Goal: Task Accomplishment & Management: Use online tool/utility

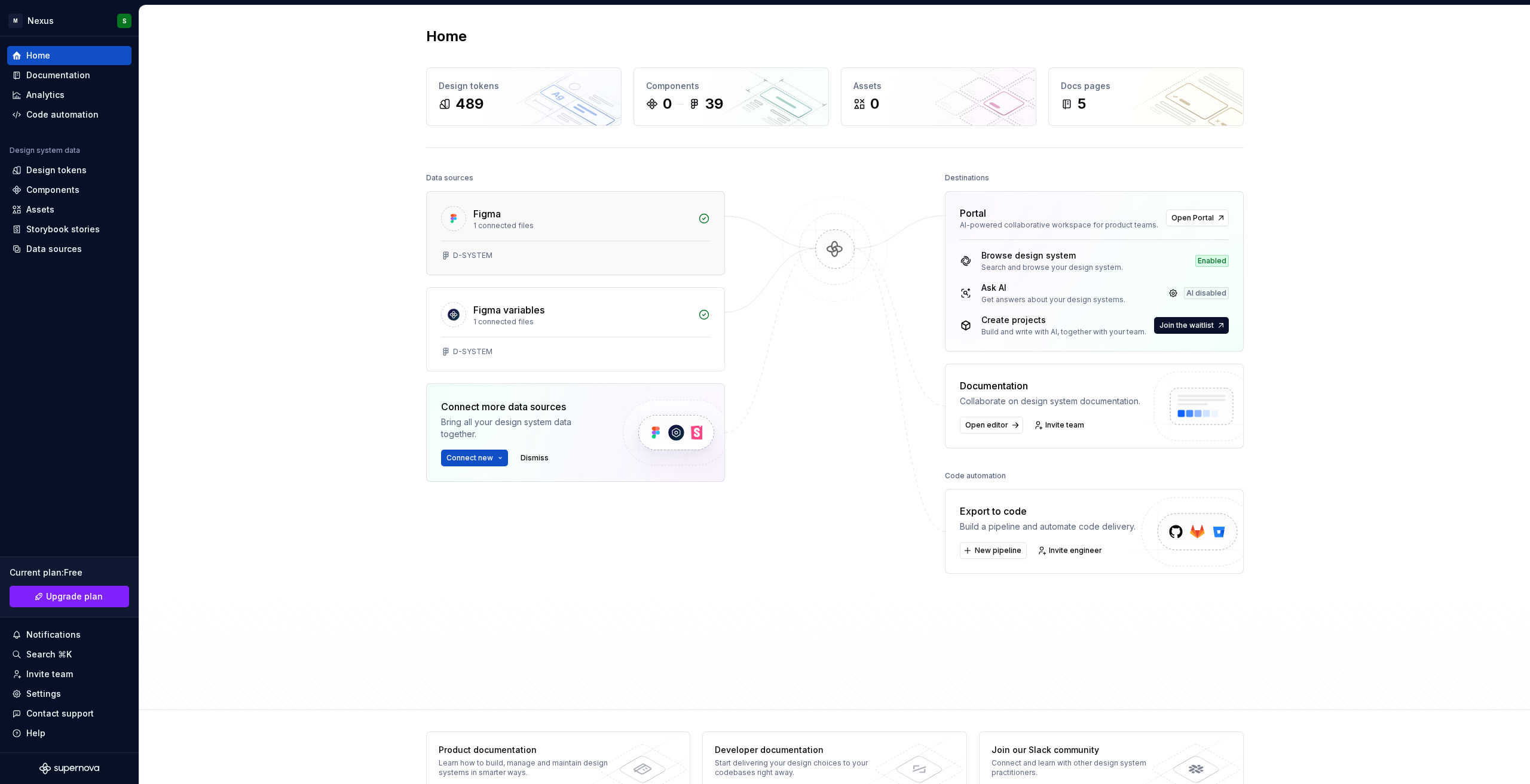
click at [585, 223] on div "1 connected files" at bounding box center [581, 226] width 217 height 10
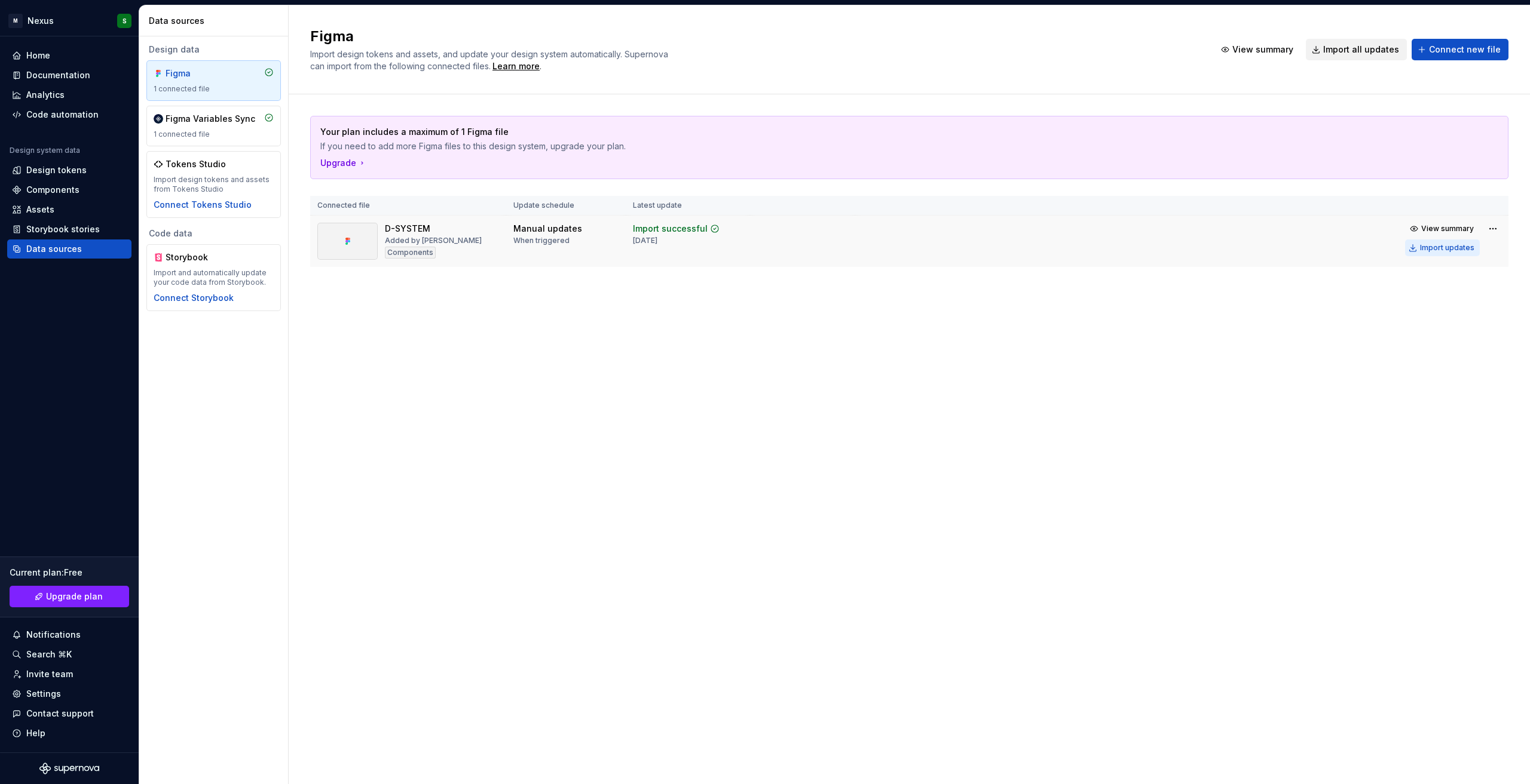
click at [1466, 248] on div "Import updates" at bounding box center [1447, 248] width 55 height 10
click at [211, 297] on div "Connect Storybook" at bounding box center [194, 298] width 80 height 12
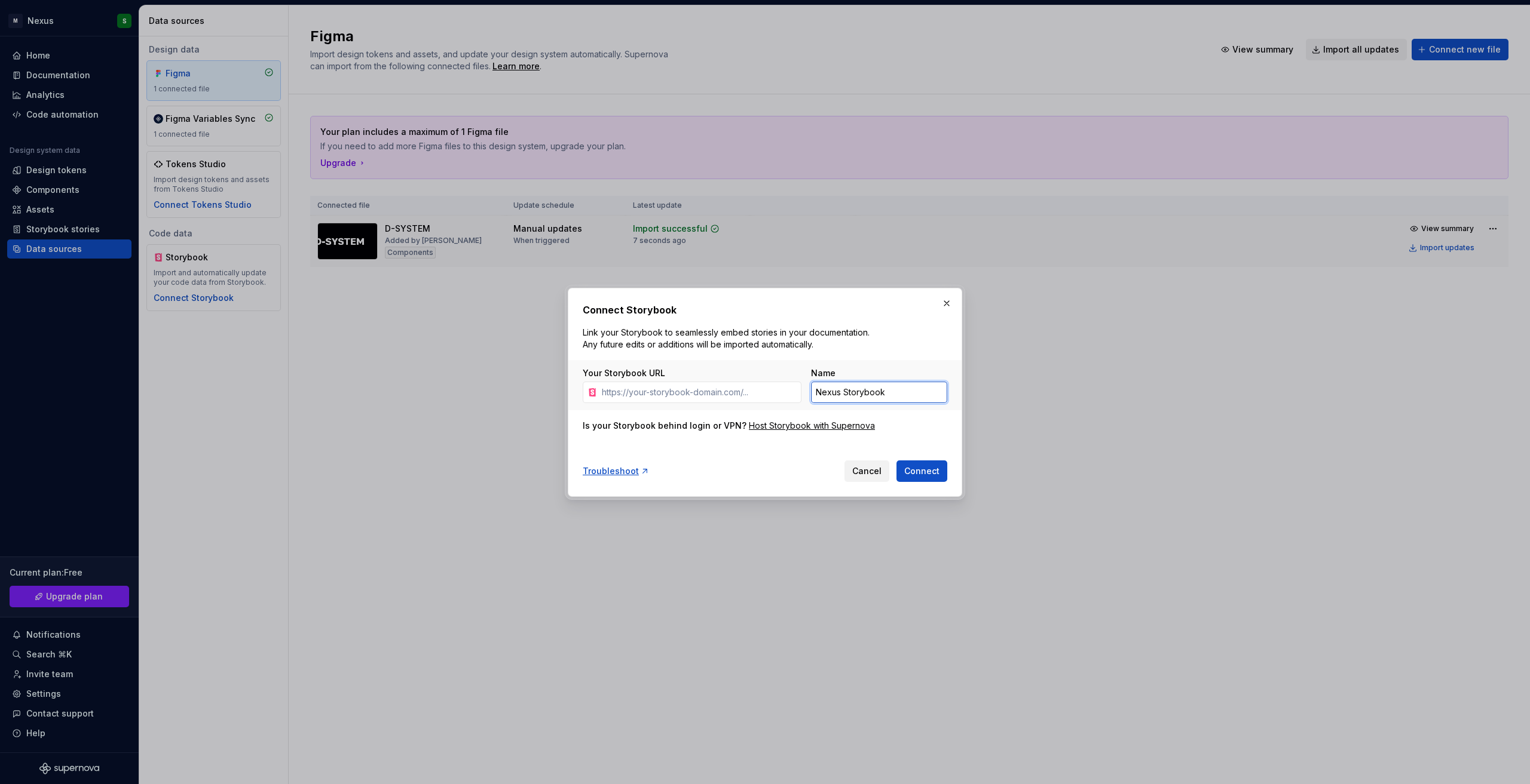
click at [895, 388] on input "Nexus Storybook" at bounding box center [878, 392] width 136 height 22
click at [882, 468] on span "Cancel" at bounding box center [866, 471] width 30 height 12
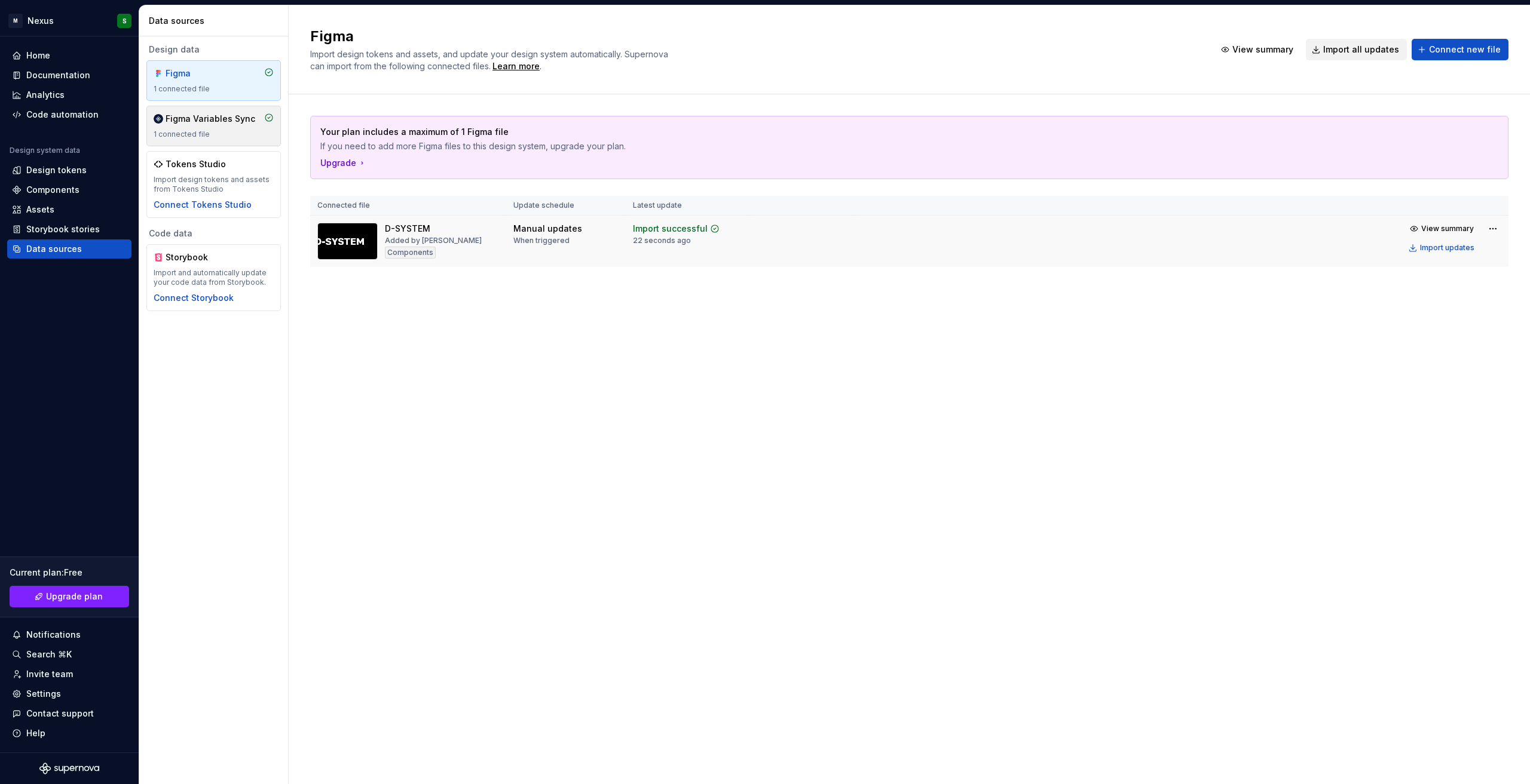
click at [204, 118] on div "Figma Variables Sync" at bounding box center [210, 119] width 89 height 12
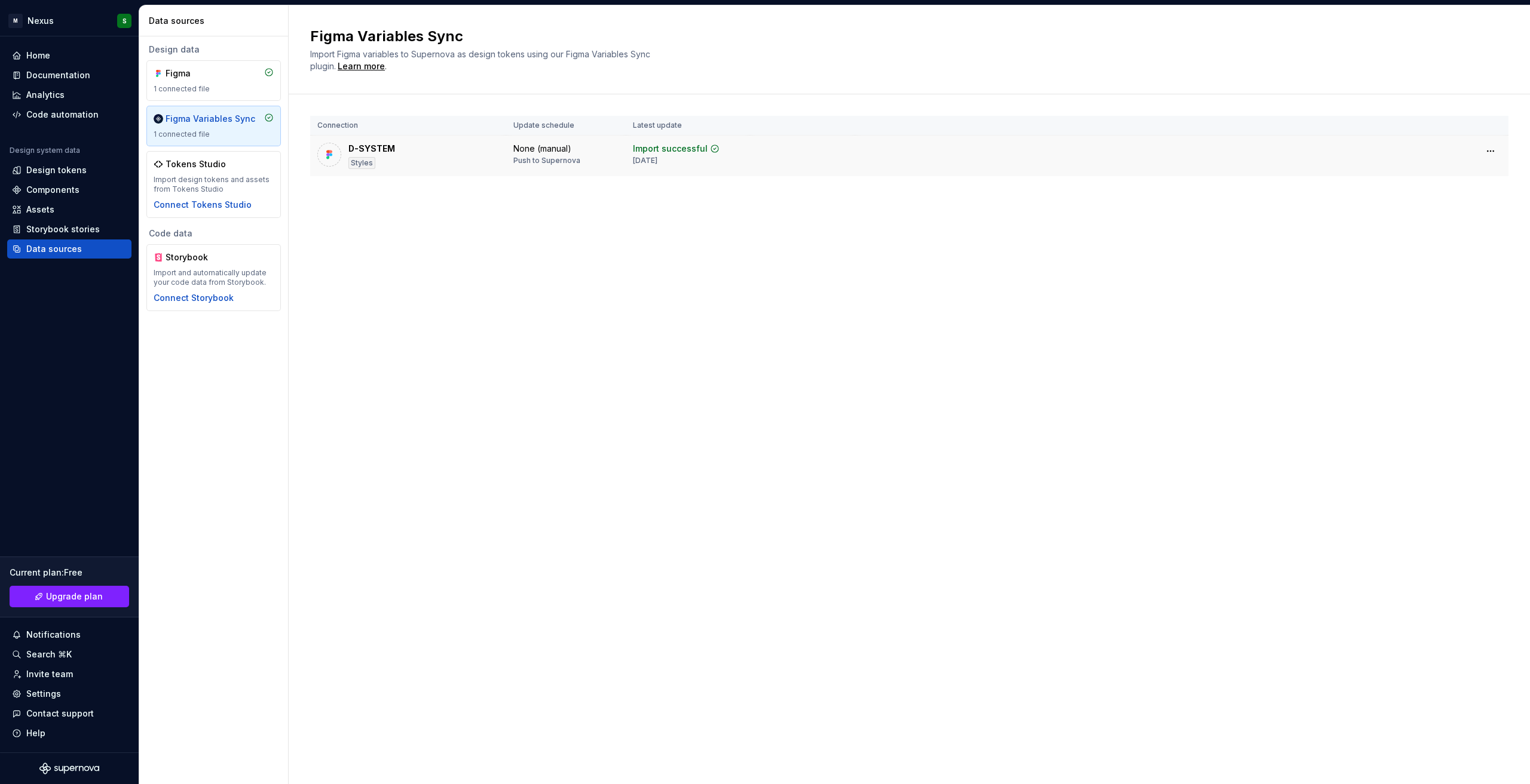
click at [363, 163] on div "Styles" at bounding box center [361, 163] width 27 height 12
click at [627, 161] on td "Import successful 4 weeks ago" at bounding box center [687, 156] width 124 height 41
click at [717, 171] on td "Import successful 4 weeks ago" at bounding box center [687, 156] width 124 height 41
click at [1486, 148] on html "M Nexus S Home Documentation Analytics Code automation Design system data Desig…" at bounding box center [765, 392] width 1530 height 784
click at [1098, 207] on html "M Nexus S Home Documentation Analytics Code automation Design system data Desig…" at bounding box center [765, 392] width 1530 height 784
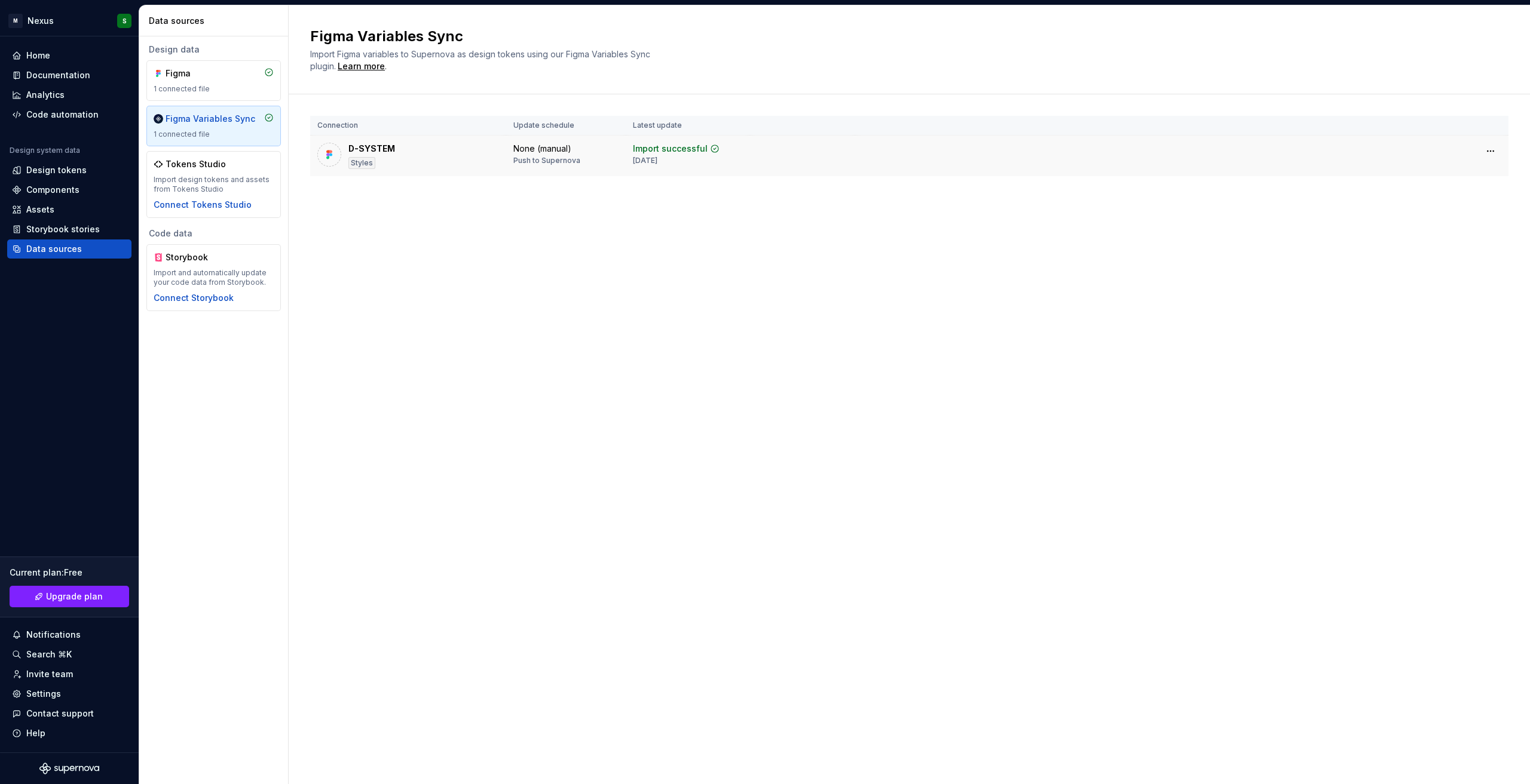
click at [341, 156] on div "D-SYSTEM Styles" at bounding box center [408, 156] width 182 height 26
click at [352, 159] on div "Styles" at bounding box center [361, 163] width 27 height 12
click at [531, 148] on div "None (manual)" at bounding box center [542, 148] width 58 height 12
click at [652, 156] on div "4 weeks ago" at bounding box center [644, 160] width 24 height 10
click at [177, 116] on div "Figma Variables Sync" at bounding box center [210, 119] width 89 height 12
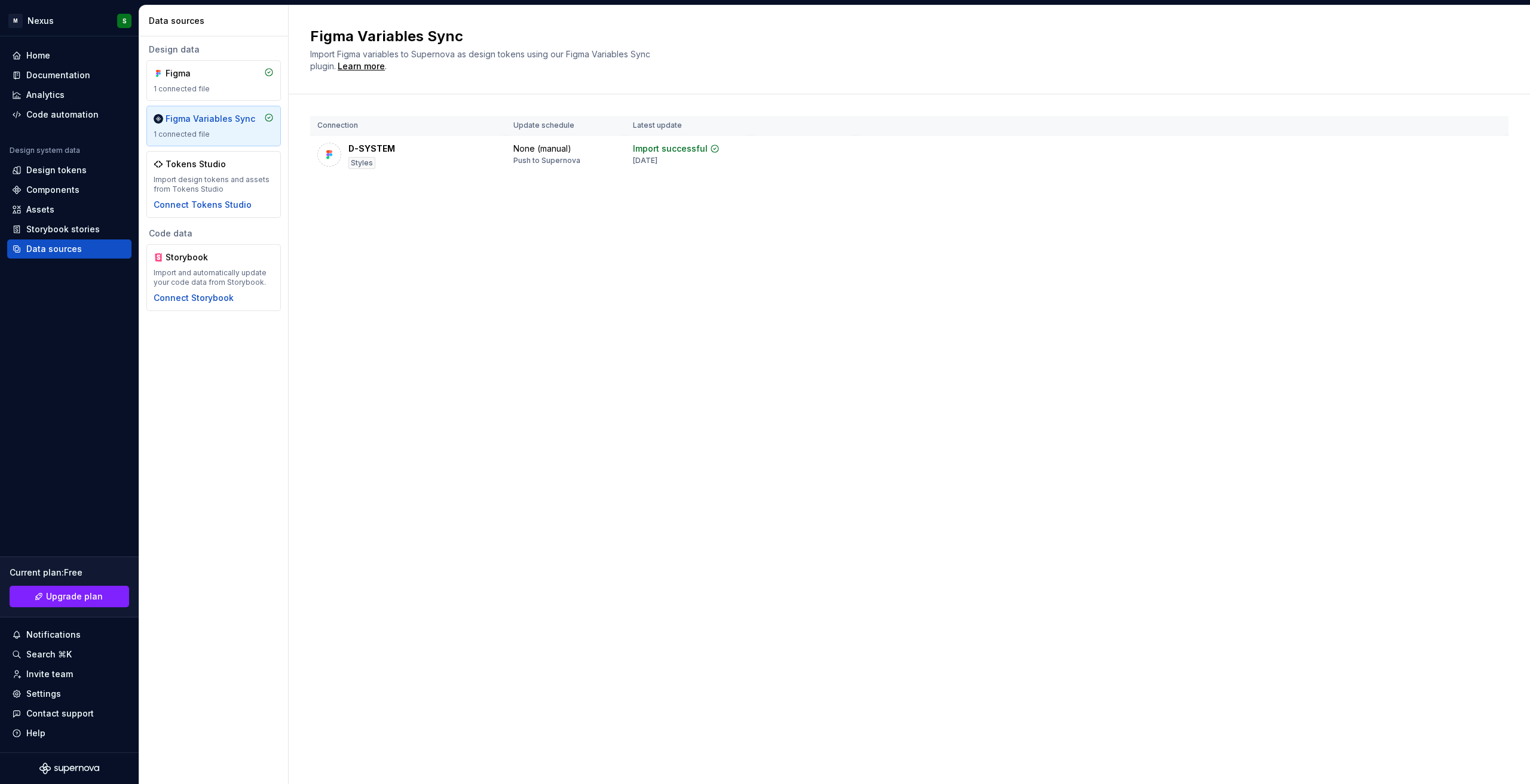
click at [177, 116] on div "Figma Variables Sync" at bounding box center [210, 119] width 89 height 12
click at [220, 202] on div "Connect Tokens Studio" at bounding box center [202, 205] width 98 height 12
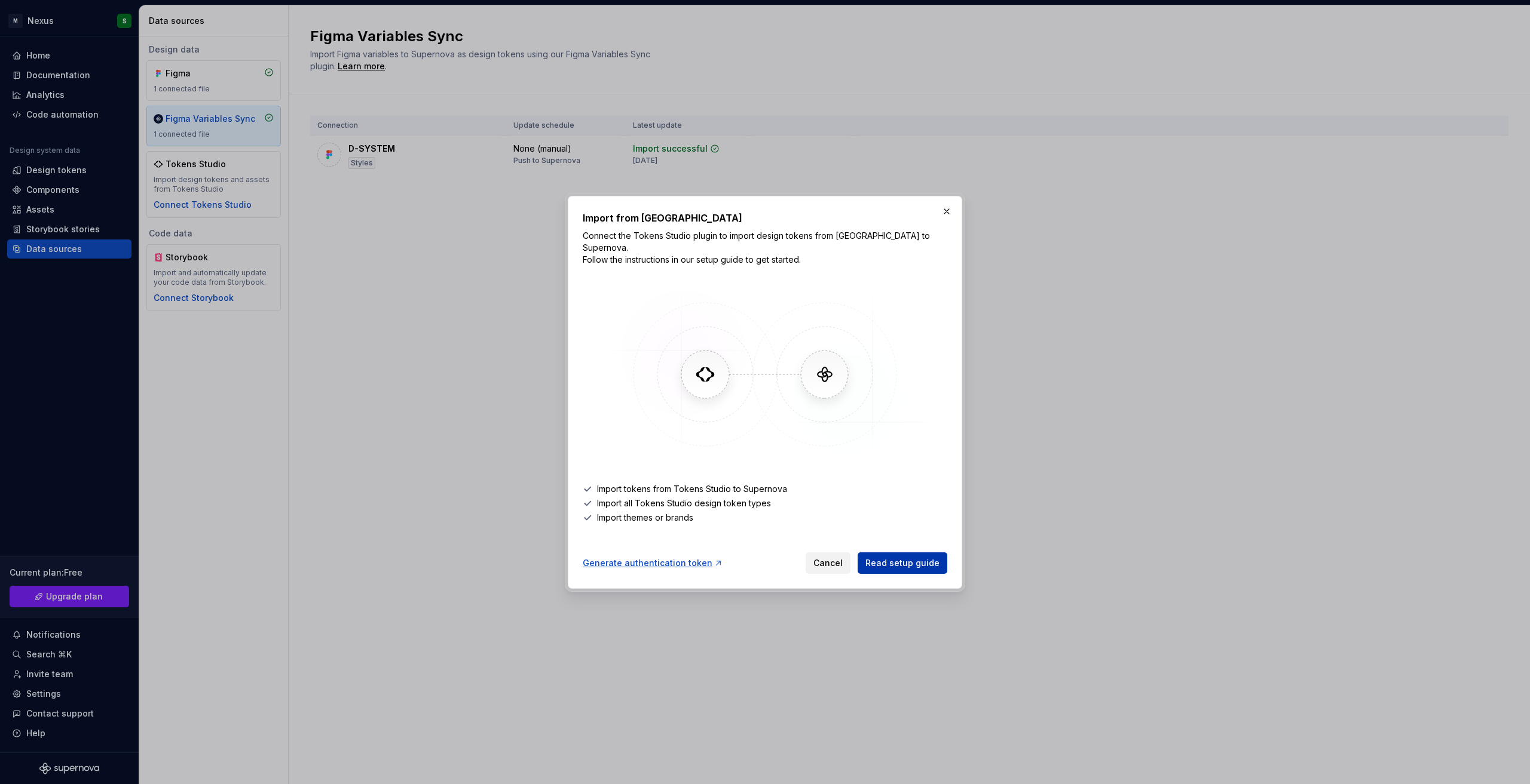
click at [922, 565] on link "Read setup guide" at bounding box center [902, 563] width 89 height 22
click at [956, 211] on div "Import from Tokens Studio Connect the Tokens Studio plugin to import design tok…" at bounding box center [765, 392] width 394 height 393
click at [948, 220] on button "button" at bounding box center [946, 211] width 16 height 16
